Goal: Transaction & Acquisition: Obtain resource

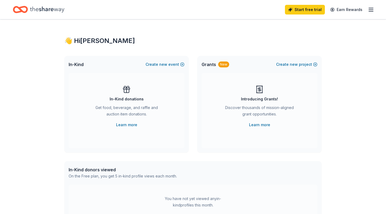
click at [370, 10] on icon "button" at bounding box center [371, 9] width 6 height 6
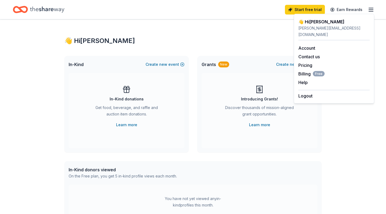
click at [318, 24] on div "👋 Hi Allison" at bounding box center [333, 22] width 71 height 6
click at [314, 45] on link "Account" at bounding box center [306, 47] width 17 height 5
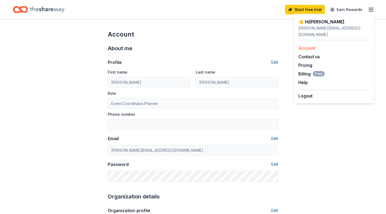
click at [314, 45] on link "Account" at bounding box center [306, 47] width 17 height 5
click at [313, 45] on link "Account" at bounding box center [306, 47] width 17 height 5
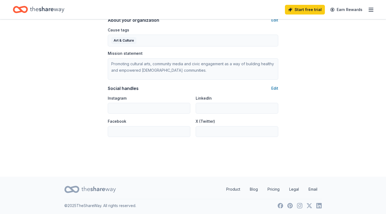
scroll to position [322, 0]
click at [368, 7] on div "Start free trial Earn Rewards" at bounding box center [329, 9] width 89 height 13
click at [368, 8] on div "Start free trial Earn Rewards" at bounding box center [329, 9] width 89 height 13
click at [373, 12] on icon "button" at bounding box center [371, 9] width 6 height 6
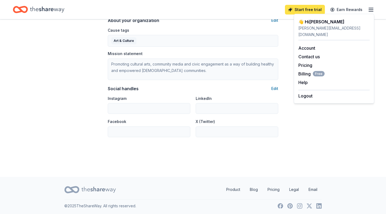
click at [307, 10] on link "Start free trial" at bounding box center [305, 10] width 40 height 10
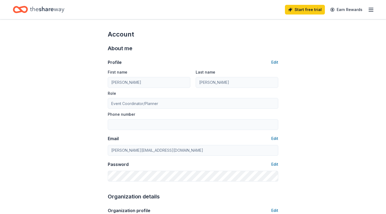
scroll to position [-2, 0]
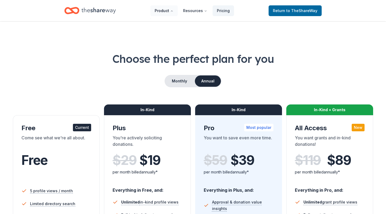
click at [169, 11] on button "Product" at bounding box center [163, 10] width 27 height 11
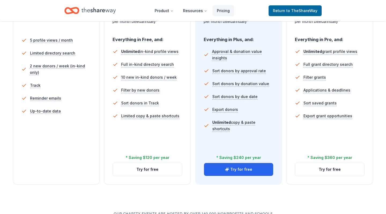
scroll to position [150, 0]
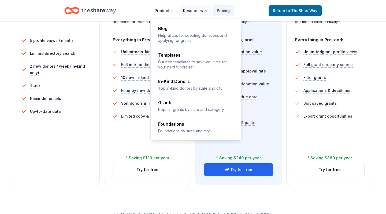
click at [205, 9] on button "Resources" at bounding box center [195, 10] width 33 height 11
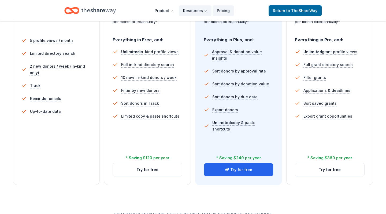
click at [204, 9] on button "Resources" at bounding box center [195, 10] width 33 height 11
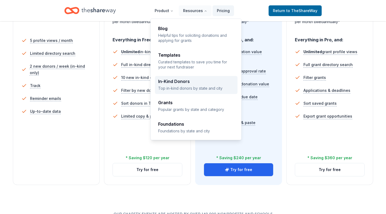
click at [187, 83] on div "In-Kind Donors" at bounding box center [196, 81] width 76 height 4
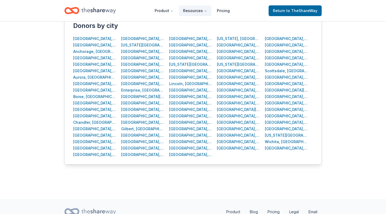
scroll to position [225, 0]
click at [283, 51] on div "San Francisco, CA" at bounding box center [286, 51] width 43 height 6
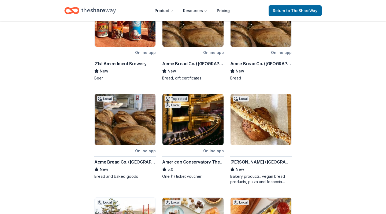
scroll to position [119, 0]
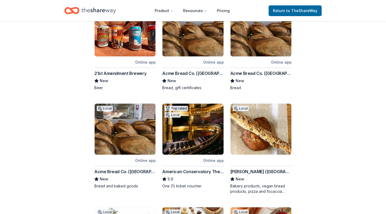
click at [123, 75] on div "21st Amendment Brewery" at bounding box center [120, 73] width 52 height 6
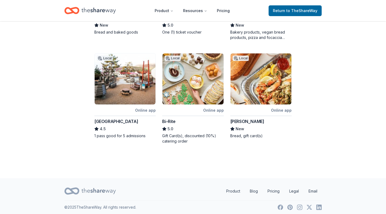
scroll to position [273, 0]
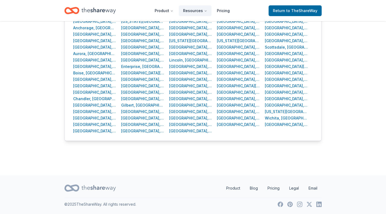
scroll to position [225, 0]
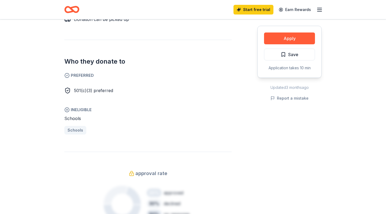
scroll to position [276, 0]
click at [285, 36] on button "Apply" at bounding box center [289, 38] width 51 height 12
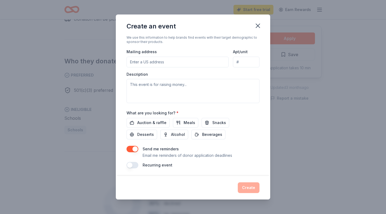
scroll to position [115, 0]
click at [257, 25] on icon "button" at bounding box center [258, 26] width 4 height 4
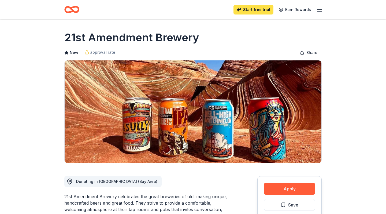
scroll to position [0, 0]
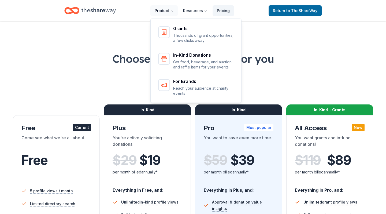
click at [170, 13] on button "Product" at bounding box center [163, 10] width 27 height 11
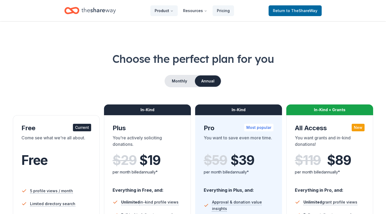
click at [170, 13] on button "Product" at bounding box center [163, 10] width 27 height 11
